Goal: Task Accomplishment & Management: Manage account settings

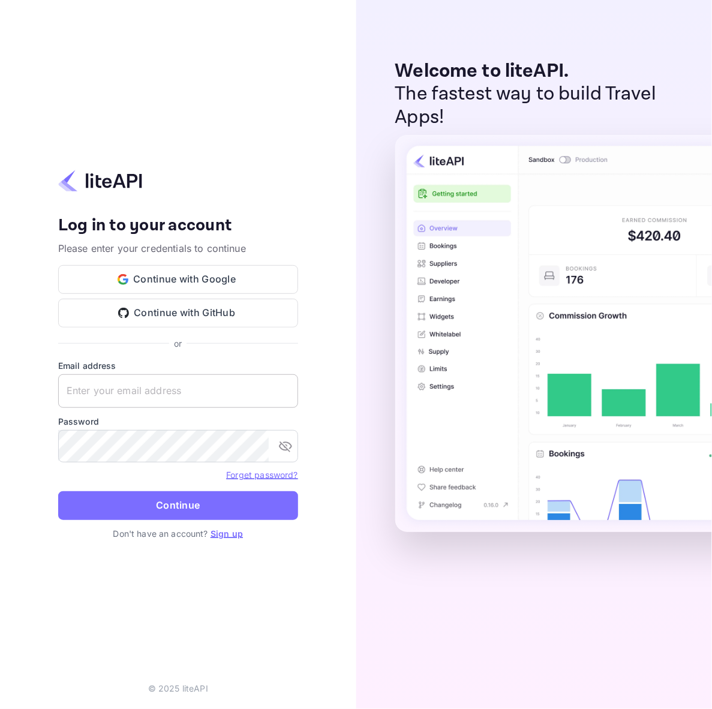
click at [135, 385] on input "text" at bounding box center [178, 391] width 240 height 34
paste input "[EMAIL_ADDRESS][DOMAIN_NAME]"
type input "[EMAIL_ADDRESS][DOMAIN_NAME]"
click at [58, 491] on button "Continue" at bounding box center [178, 505] width 240 height 29
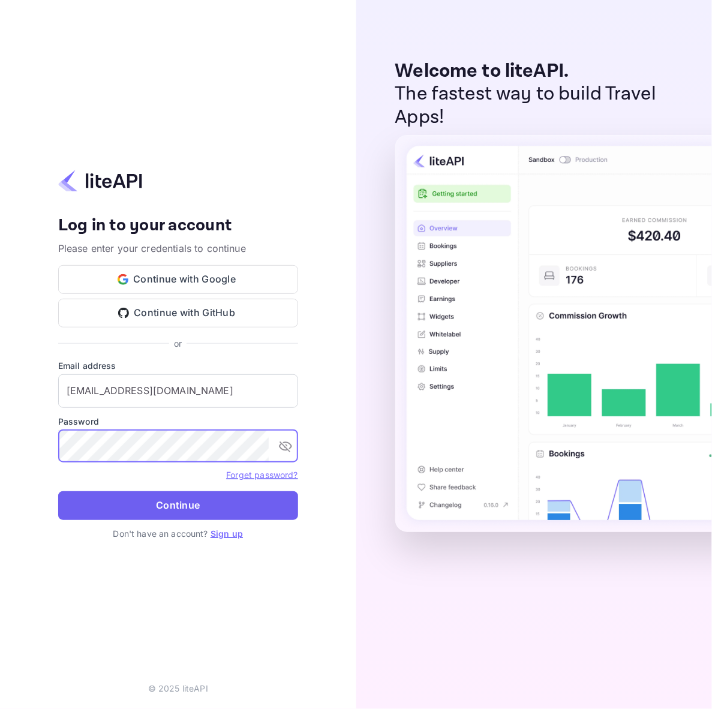
click at [122, 508] on button "Continue" at bounding box center [178, 505] width 240 height 29
